Goal: Task Accomplishment & Management: Use online tool/utility

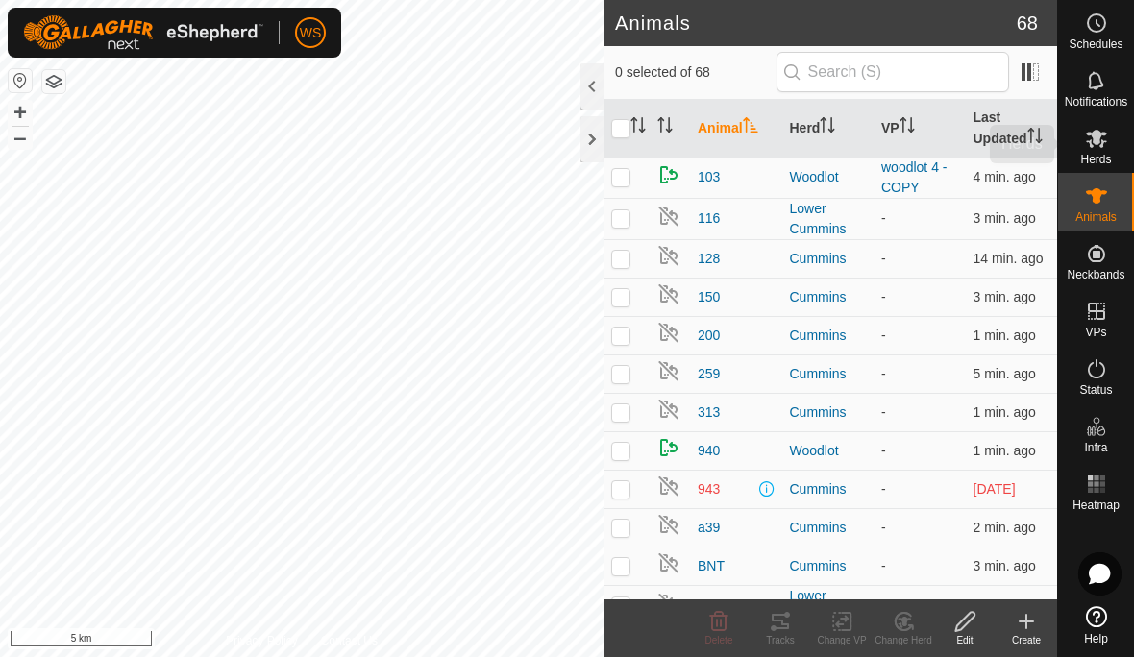
click at [1098, 151] on es-mob-svg-icon at bounding box center [1096, 138] width 35 height 31
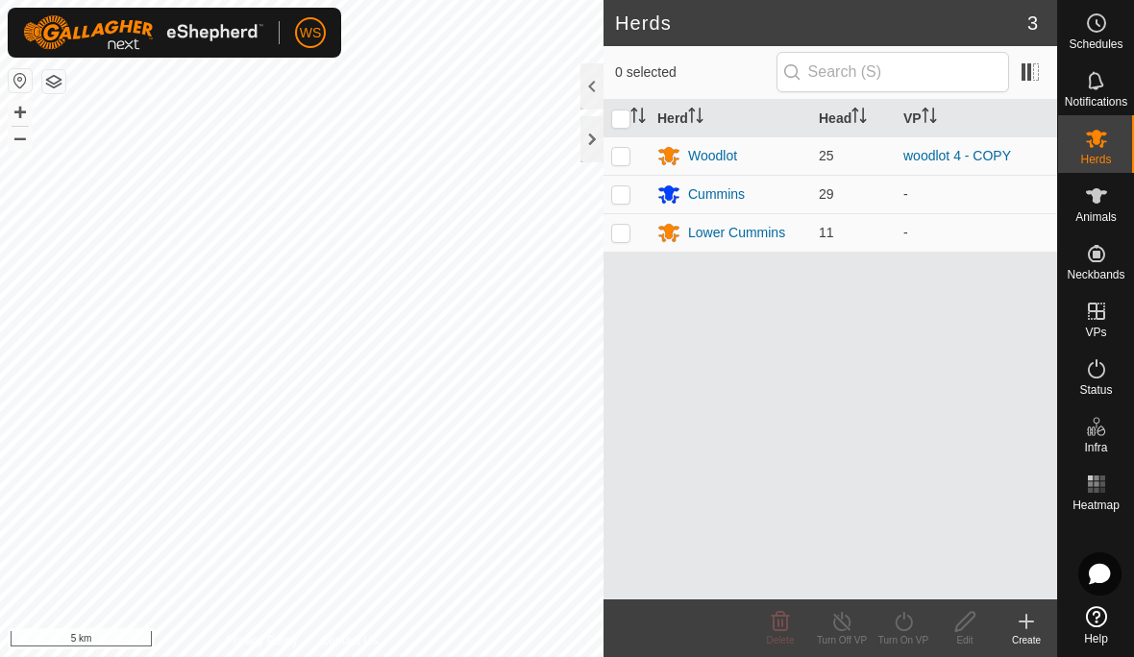
click at [669, 234] on icon at bounding box center [668, 234] width 21 height 18
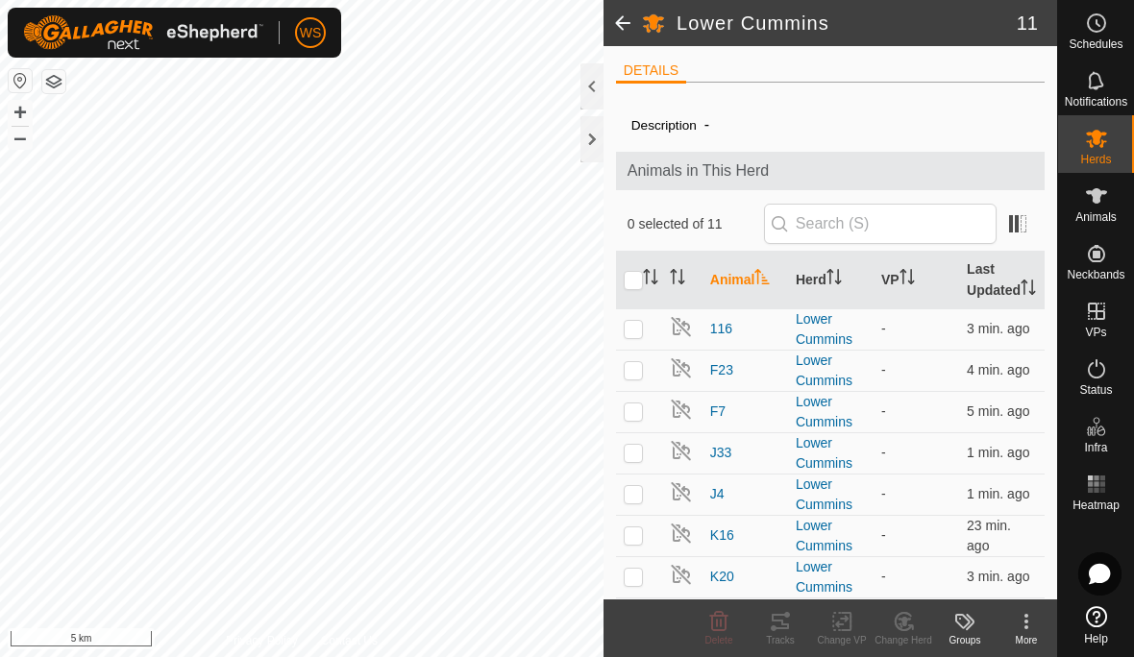
click at [612, 15] on span at bounding box center [622, 23] width 38 height 46
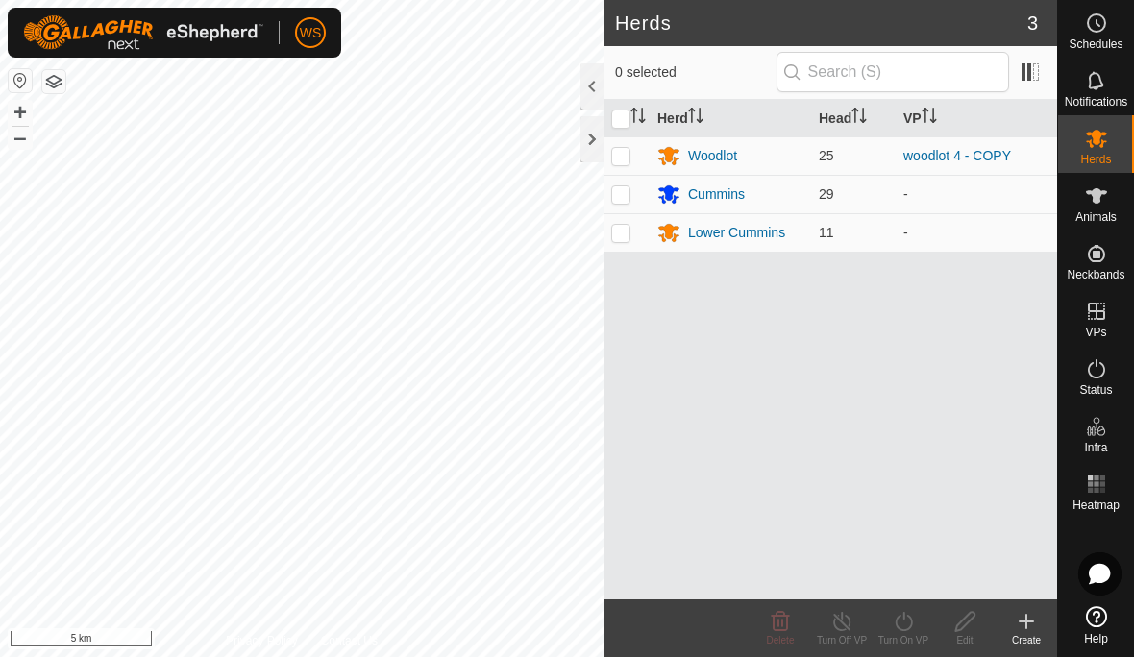
click at [628, 227] on p-checkbox at bounding box center [620, 232] width 19 height 15
checkbox input "true"
click at [969, 640] on div "Edit" at bounding box center [964, 640] width 61 height 14
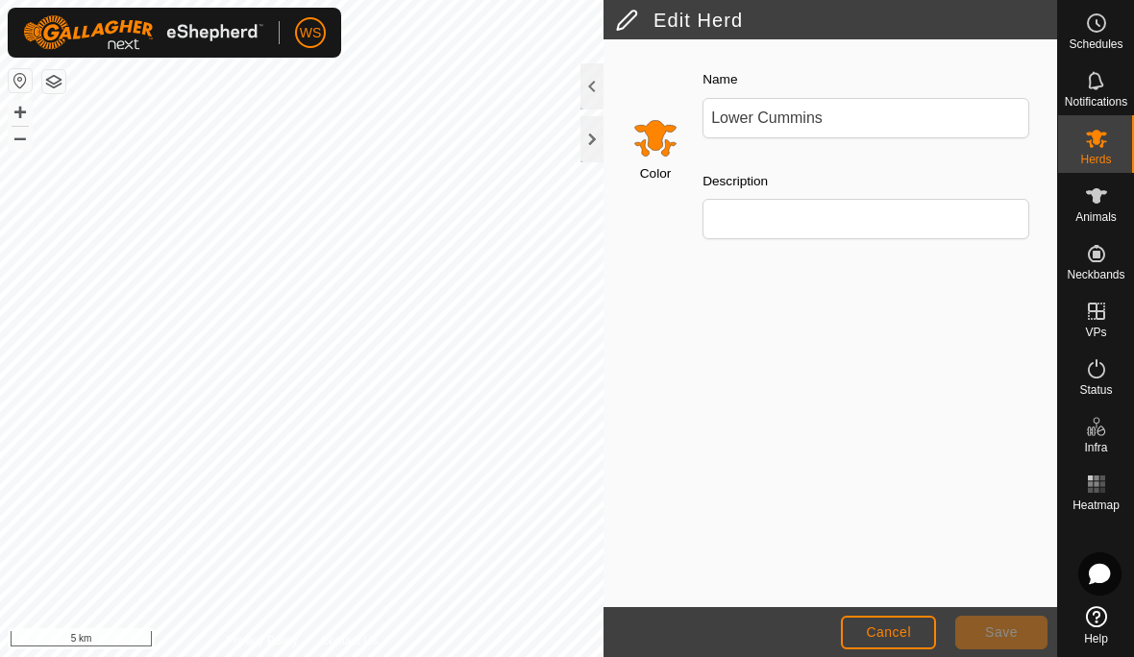
click at [649, 144] on input "Select a color" at bounding box center [655, 137] width 46 height 46
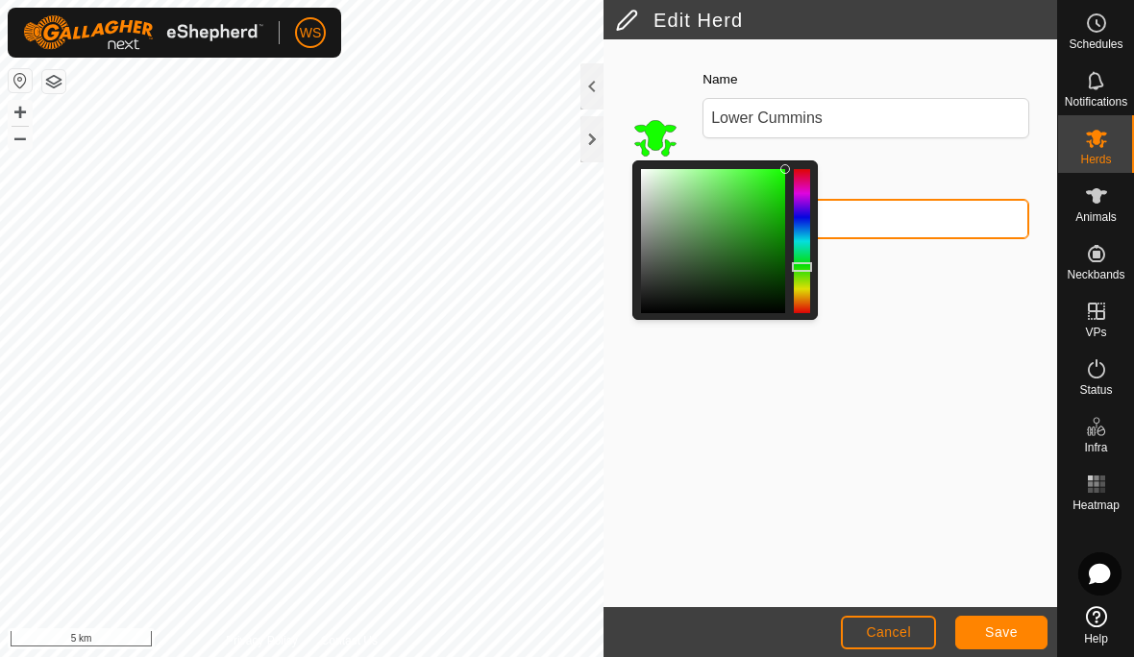
click at [934, 225] on input "Description" at bounding box center [865, 219] width 327 height 40
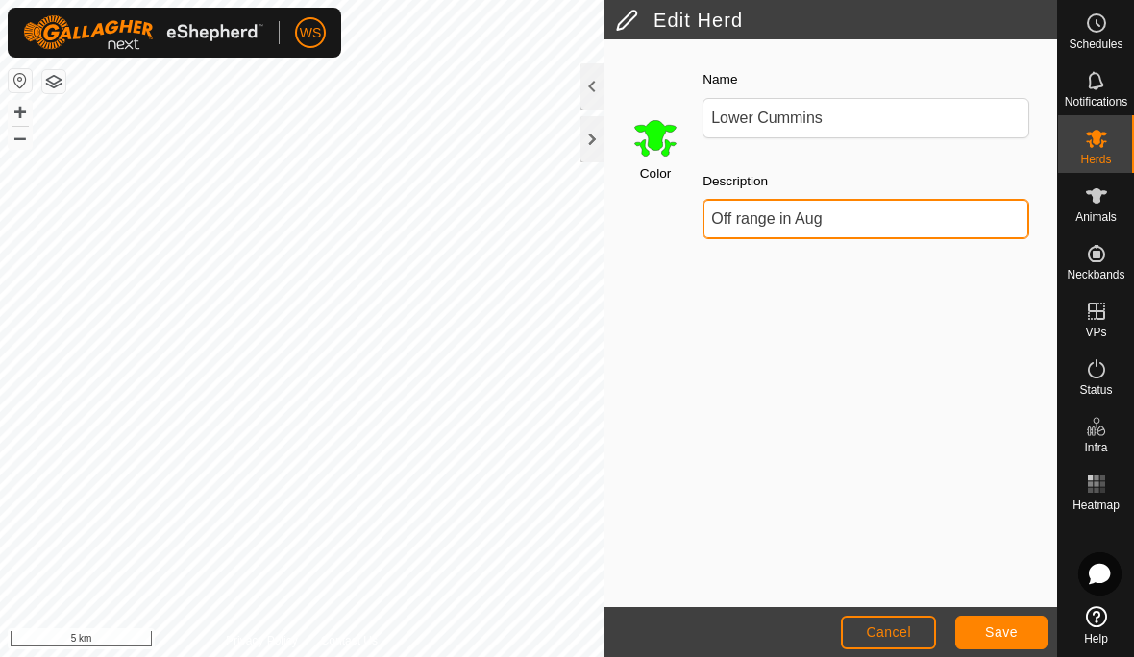
type input "Off range in Aug"
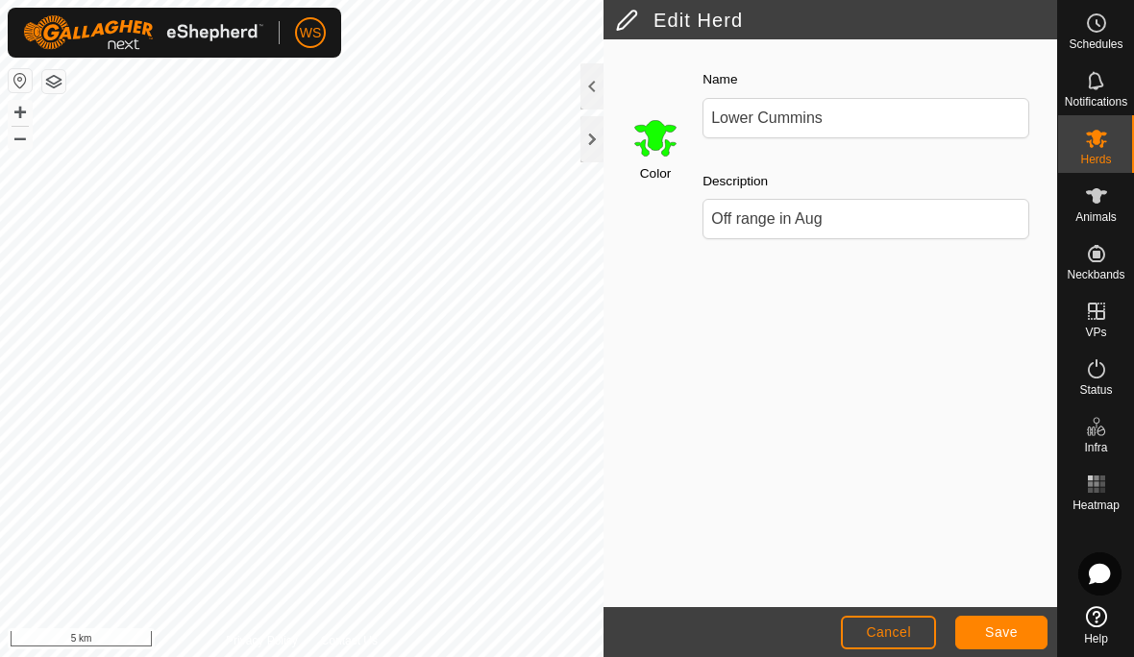
click at [969, 388] on div "Color Name Lower Cummins Description Off range in Aug" at bounding box center [830, 323] width 454 height 568
click at [1012, 642] on button "Save" at bounding box center [1001, 633] width 92 height 34
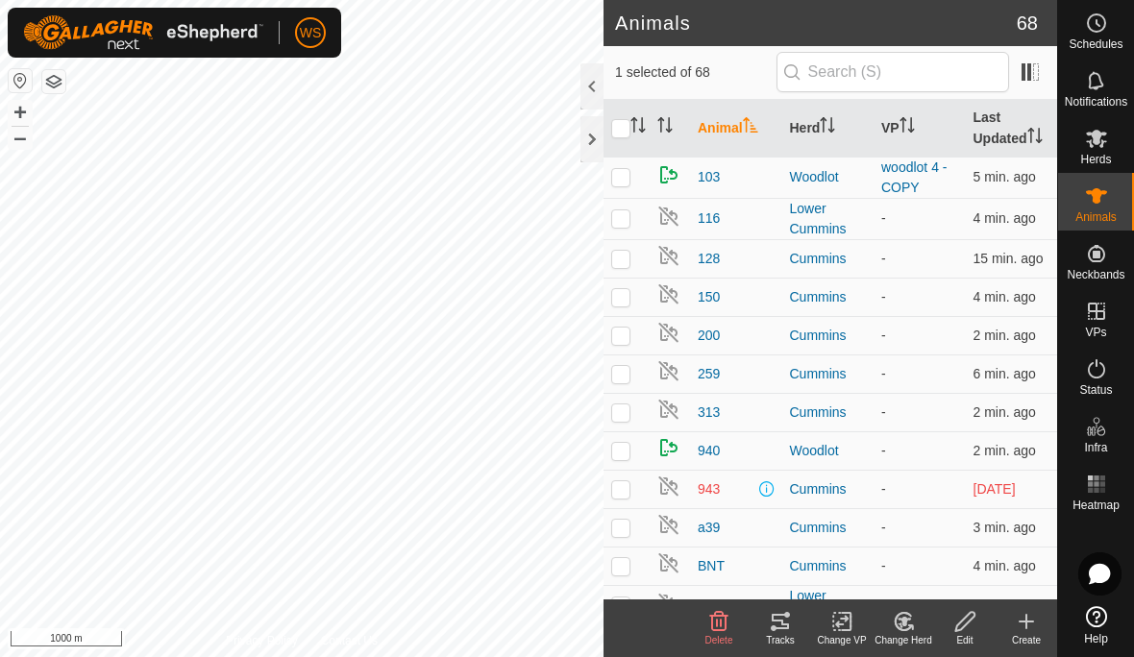
checkbox input "true"
checkbox input "false"
click at [812, 124] on th "Herd" at bounding box center [828, 129] width 92 height 58
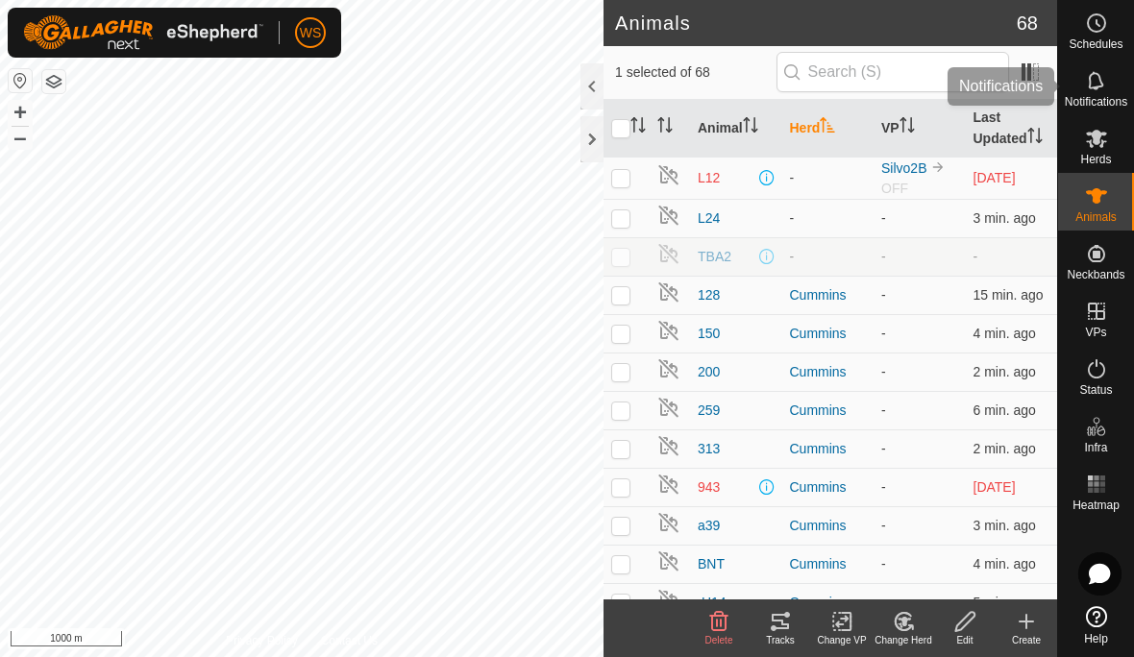
click at [1103, 96] on span "Notifications" at bounding box center [1096, 102] width 62 height 12
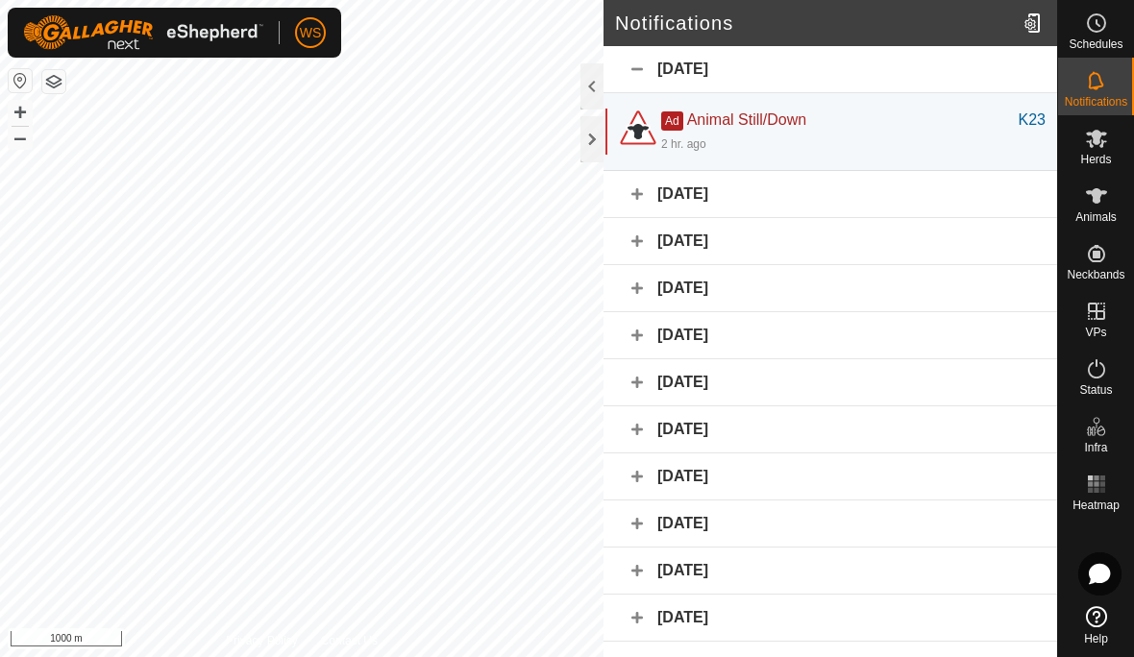
click at [874, 137] on div "2 hr. ago" at bounding box center [853, 143] width 384 height 23
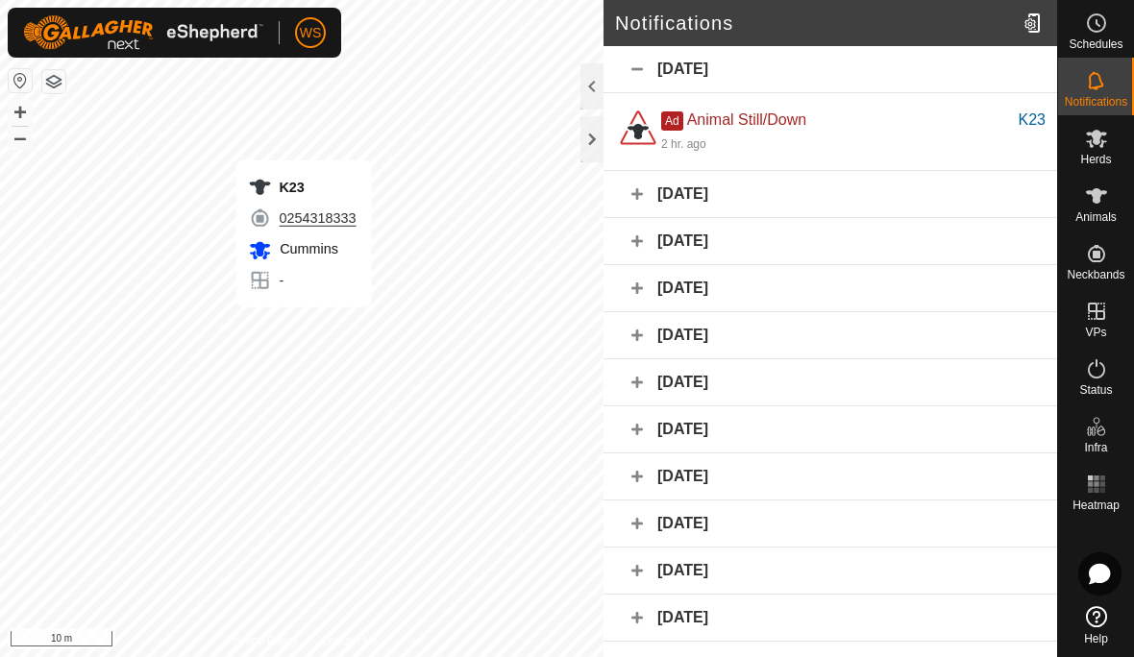
click at [327, 259] on div "Cummins" at bounding box center [302, 249] width 108 height 24
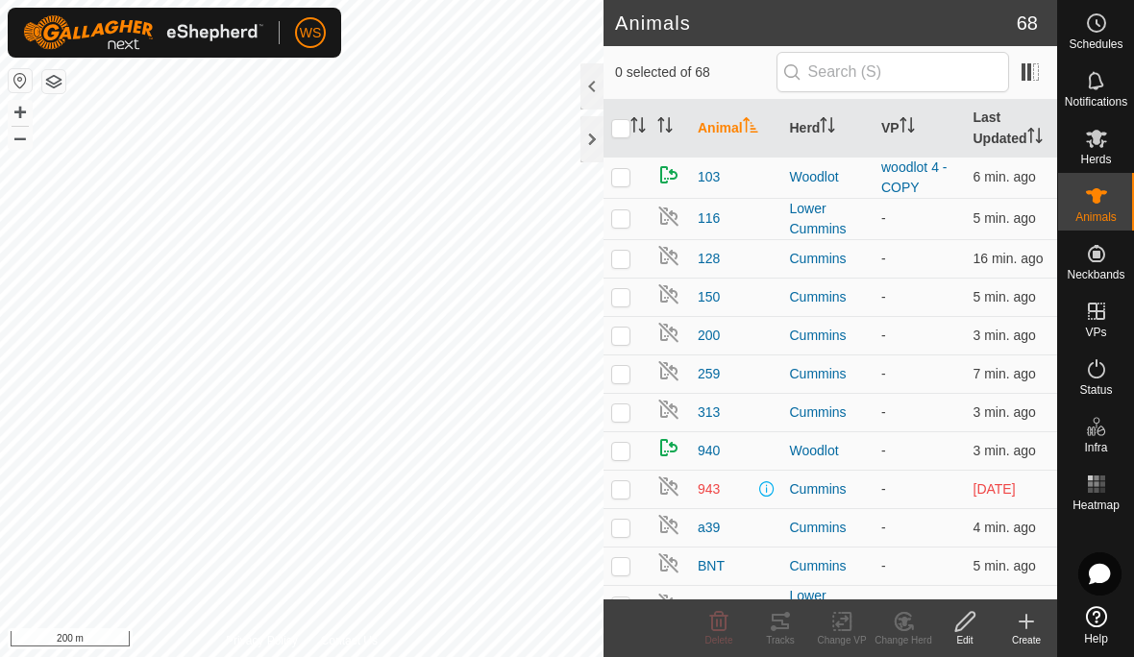
checkbox input "true"
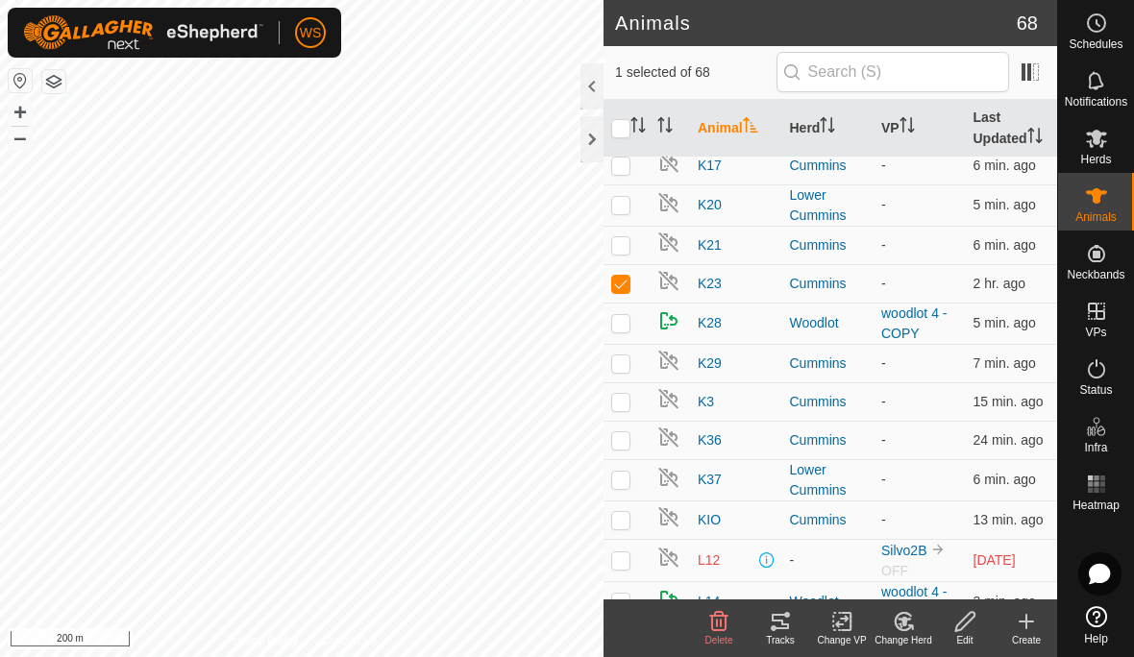
scroll to position [1227, 0]
click at [718, 284] on span "K23" at bounding box center [710, 285] width 24 height 20
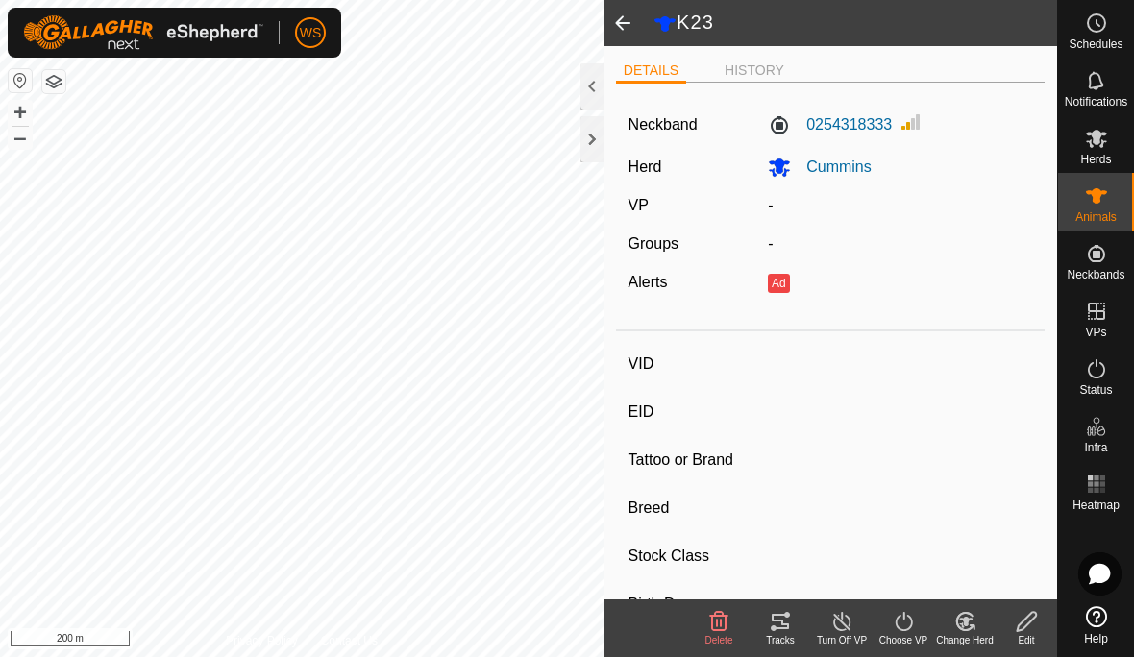
type input "K23"
type input "-"
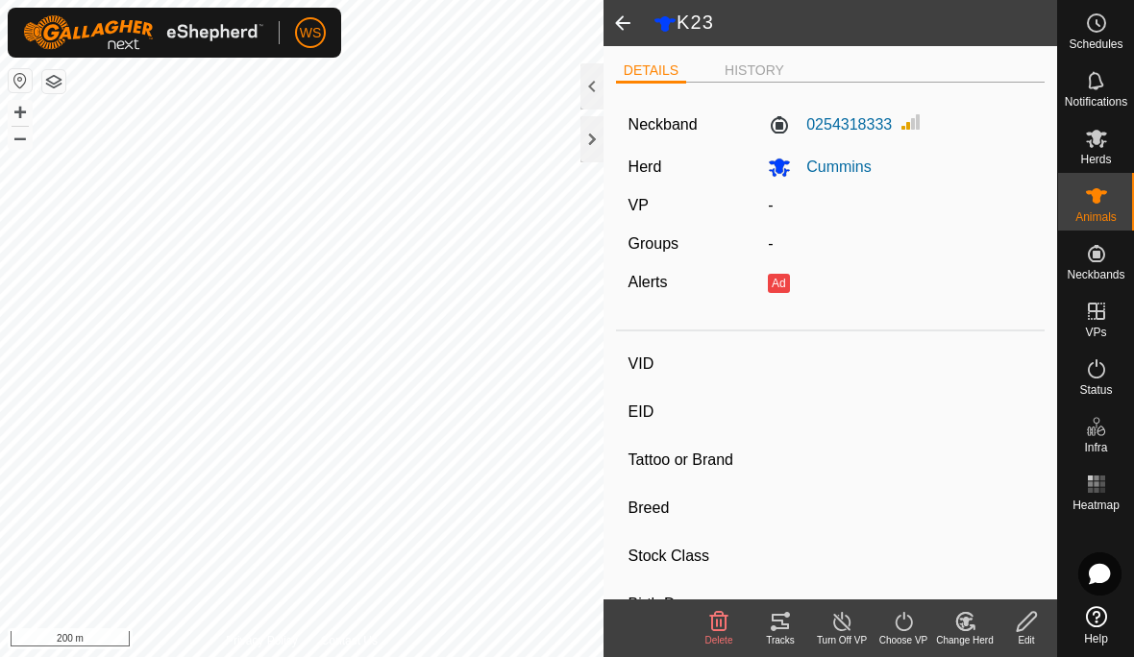
type input "0 kg"
type input "-"
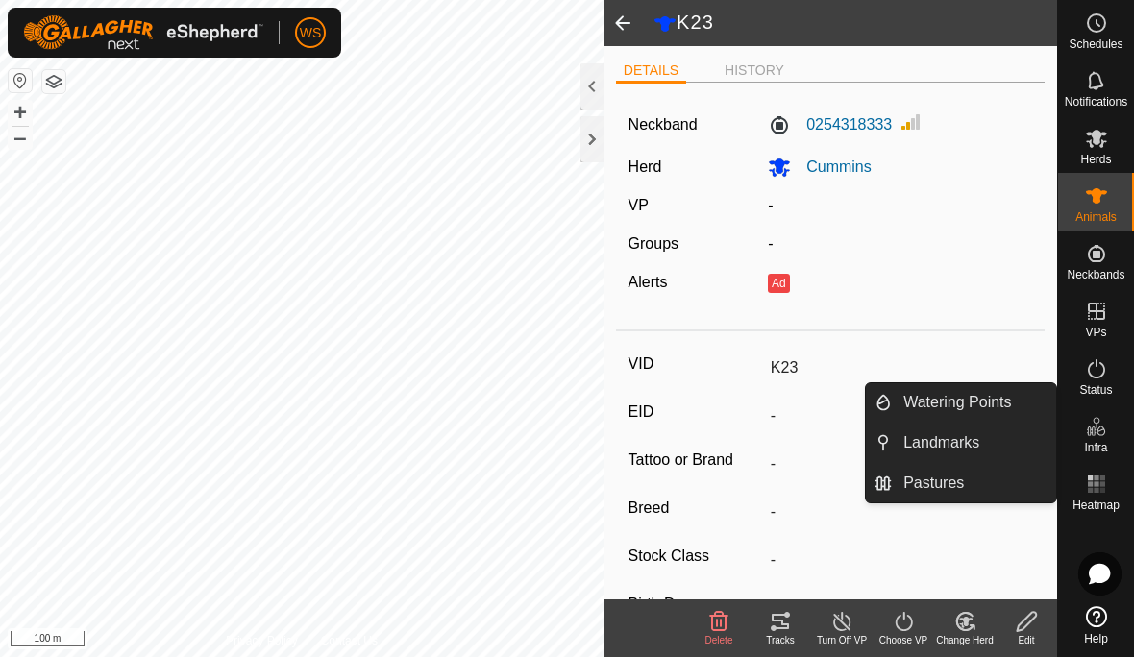
click at [979, 441] on span "Landmarks" at bounding box center [941, 442] width 76 height 23
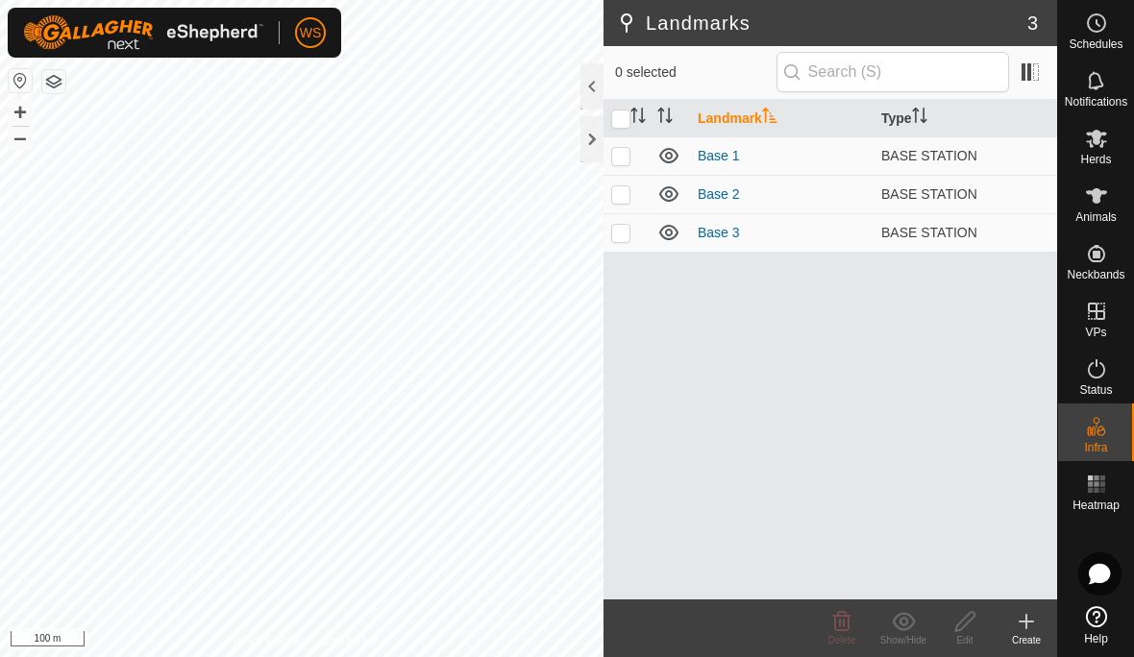
click at [1032, 620] on icon at bounding box center [1026, 621] width 23 height 23
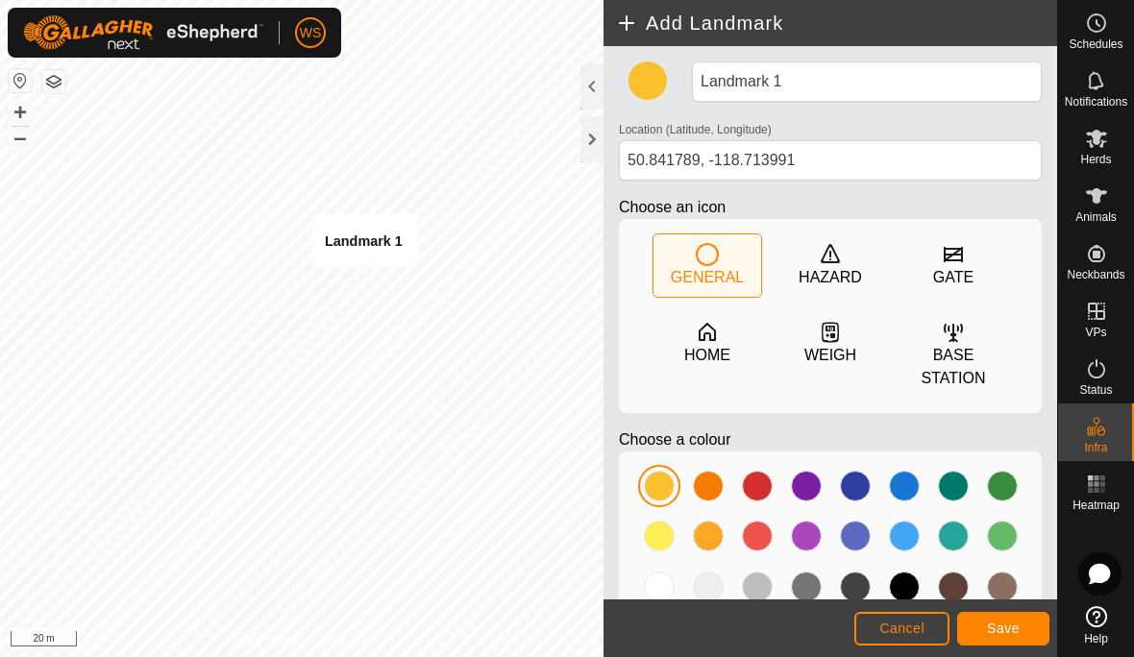
type input "50.841797, -118.714012"
click at [909, 627] on span "Cancel" at bounding box center [901, 628] width 45 height 15
